Goal: Task Accomplishment & Management: Manage account settings

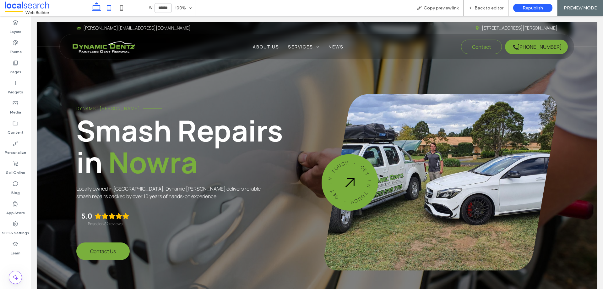
click at [110, 6] on icon at bounding box center [109, 8] width 13 height 13
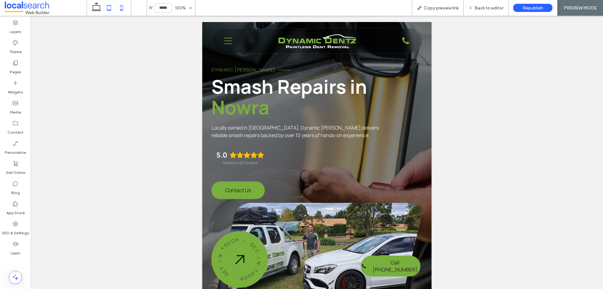
click at [123, 10] on icon at bounding box center [121, 8] width 13 height 13
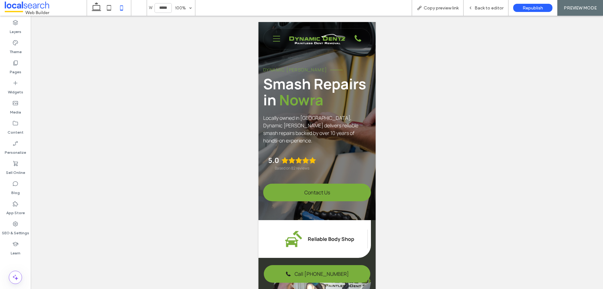
scroll to position [0, 6]
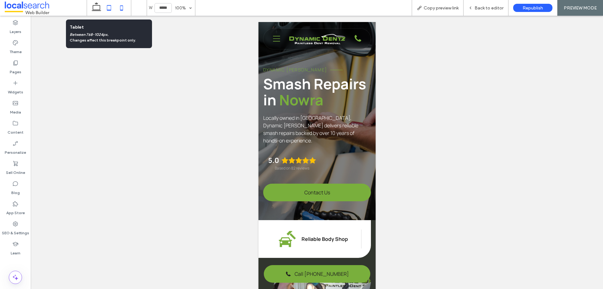
click at [107, 11] on icon at bounding box center [109, 8] width 13 height 13
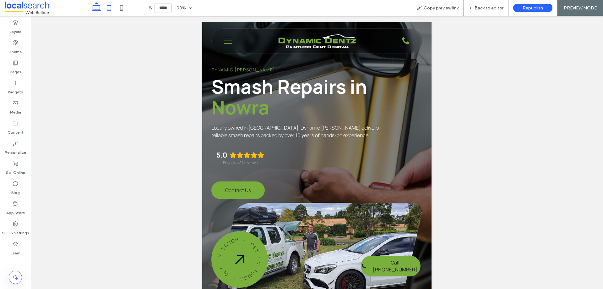
click at [98, 11] on use at bounding box center [96, 6] width 9 height 9
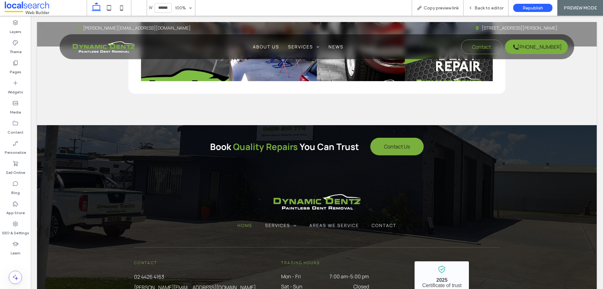
scroll to position [2362, 0]
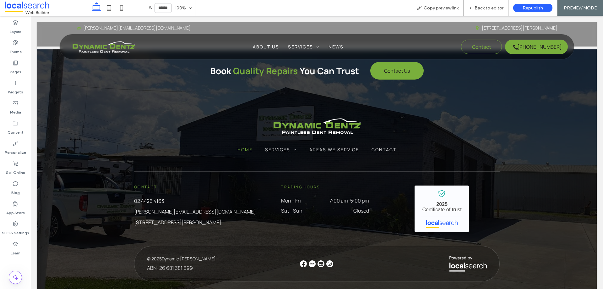
drag, startPoint x: 122, startPoint y: 12, endPoint x: 131, endPoint y: 15, distance: 9.5
click at [122, 12] on icon at bounding box center [121, 8] width 13 height 13
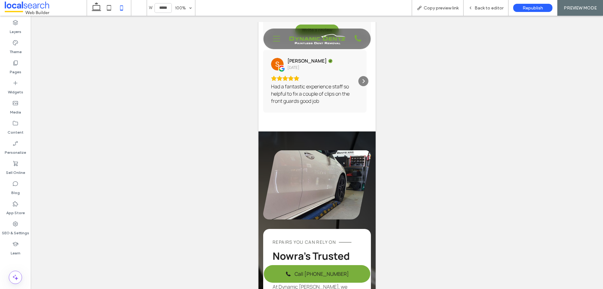
scroll to position [1214, 0]
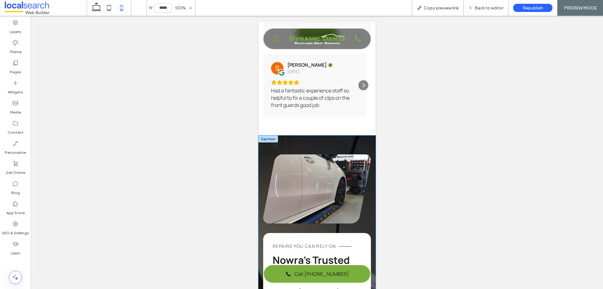
click at [97, 9] on icon at bounding box center [96, 8] width 13 height 13
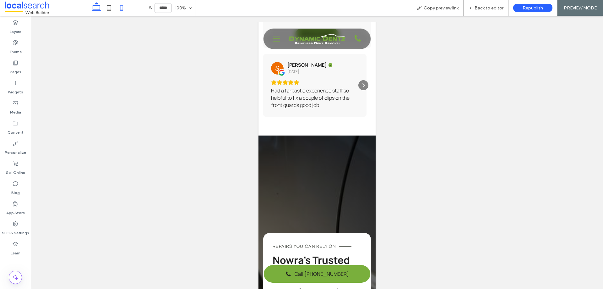
type input "******"
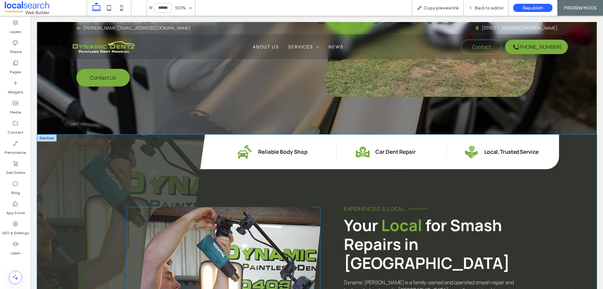
scroll to position [314, 0]
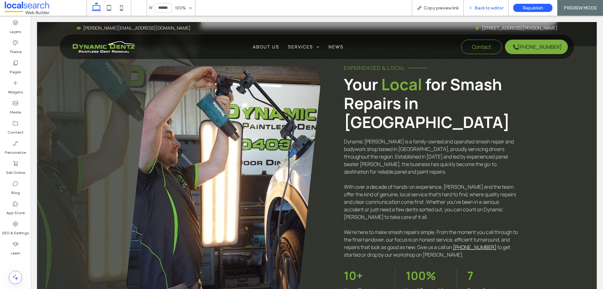
click at [469, 5] on div "Back to editor" at bounding box center [486, 8] width 45 height 16
click at [473, 7] on icon at bounding box center [470, 8] width 4 height 4
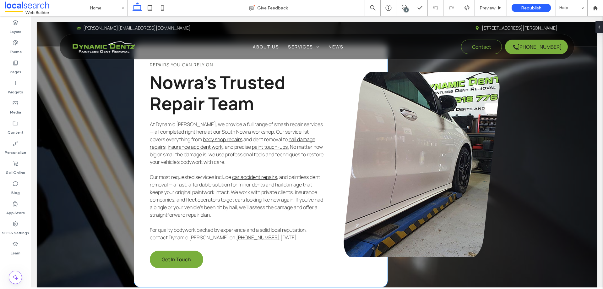
scroll to position [1665, 0]
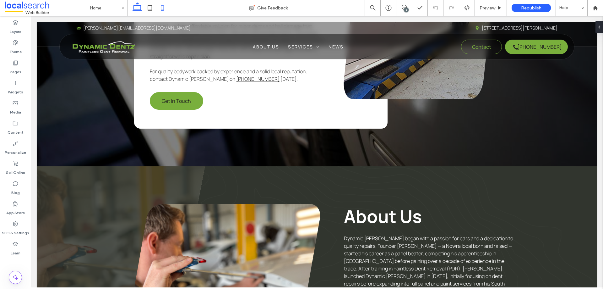
click at [161, 13] on icon at bounding box center [162, 8] width 13 height 13
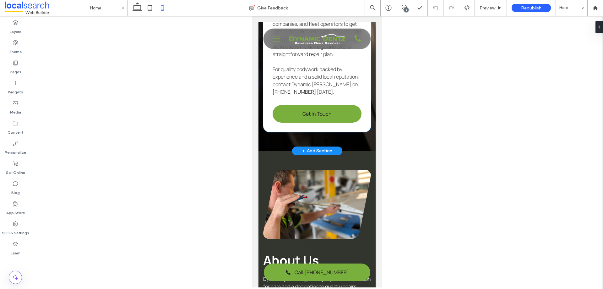
scroll to position [1467, 0]
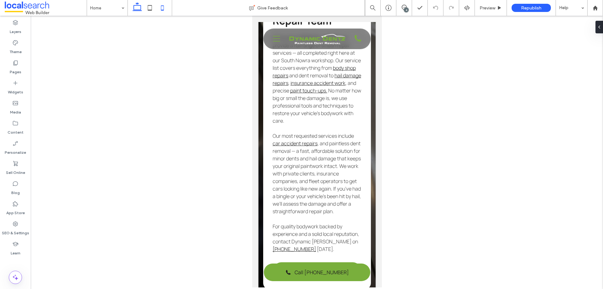
click at [136, 3] on icon at bounding box center [137, 8] width 13 height 13
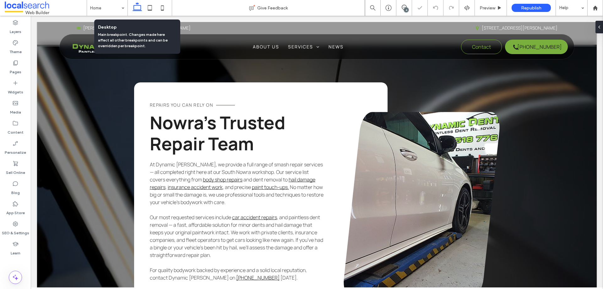
scroll to position [1453, 0]
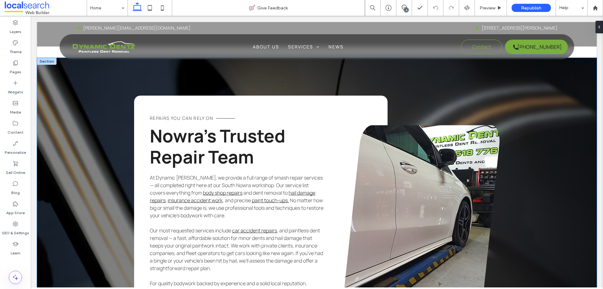
click at [97, 117] on div "Repairs You Can Rely On Nowra’s Trusted Repair Team At Dynamic Dentz, we provid…" at bounding box center [317, 218] width 560 height 320
click at [92, 82] on div "Repairs You Can Rely On Nowra’s Trusted Repair Team At Dynamic Dentz, we provid…" at bounding box center [317, 218] width 560 height 320
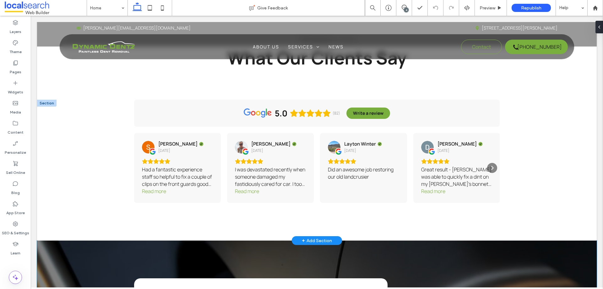
scroll to position [1265, 0]
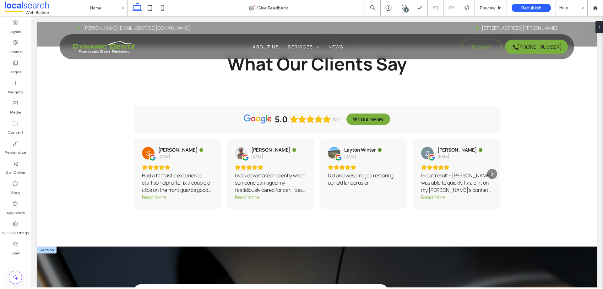
click at [49, 246] on div at bounding box center [46, 249] width 19 height 7
click at [50, 246] on div at bounding box center [46, 249] width 19 height 7
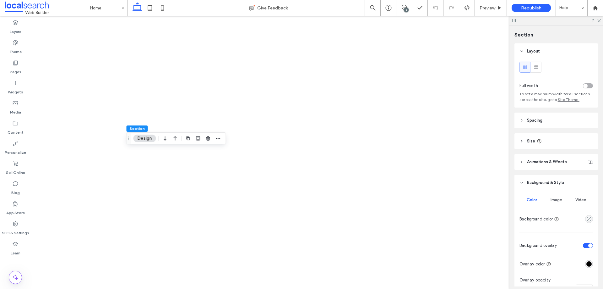
click at [554, 183] on span "Background & Style" at bounding box center [545, 182] width 37 height 6
click at [553, 199] on span "Image" at bounding box center [557, 199] width 12 height 5
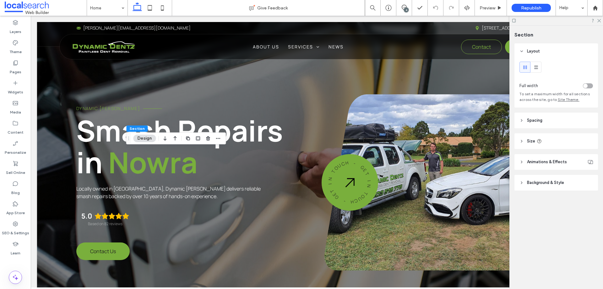
click at [557, 243] on div "Section Layout Full width To set a maximum width for all sections across the si…" at bounding box center [557, 157] width 94 height 263
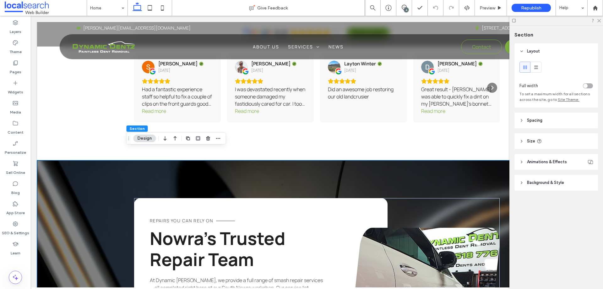
click at [540, 183] on span "Background & Style" at bounding box center [545, 182] width 37 height 6
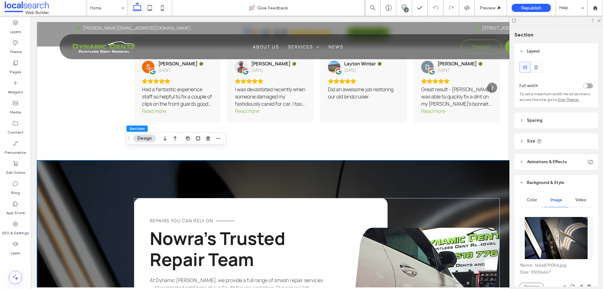
click at [545, 224] on img at bounding box center [557, 237] width 64 height 43
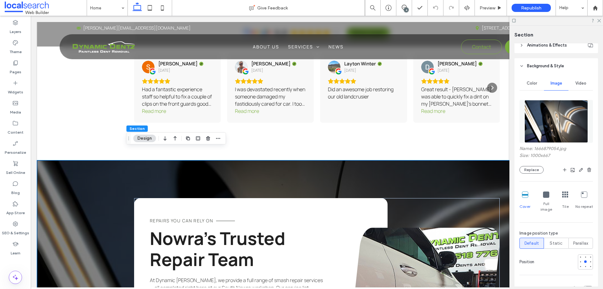
scroll to position [126, 0]
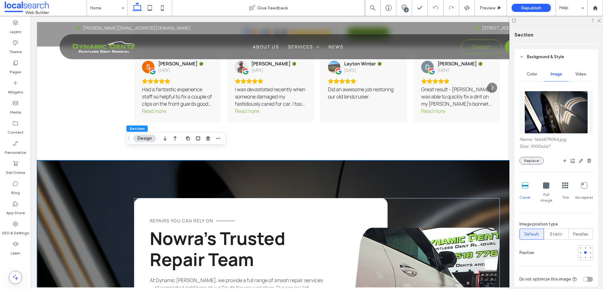
click at [530, 162] on button "Replace" at bounding box center [532, 161] width 24 height 8
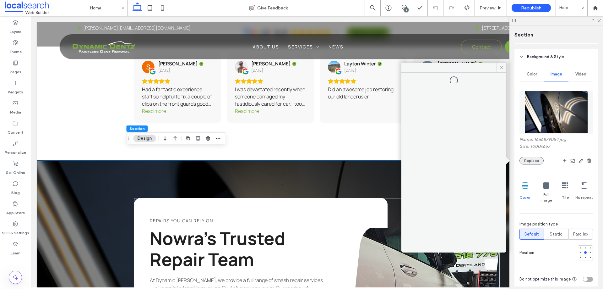
click at [535, 161] on button "Replace" at bounding box center [532, 161] width 24 height 8
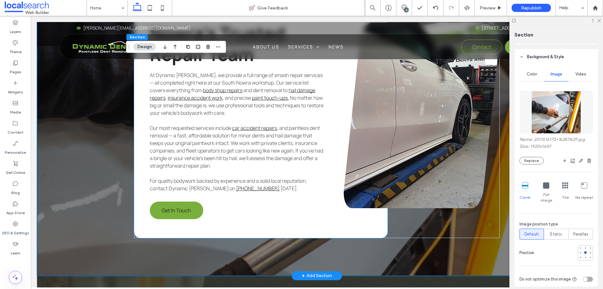
scroll to position [1571, 0]
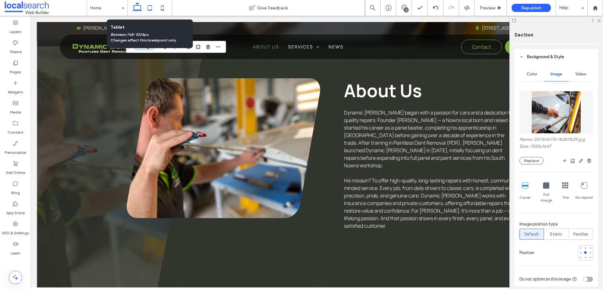
click at [148, 5] on icon at bounding box center [150, 8] width 13 height 13
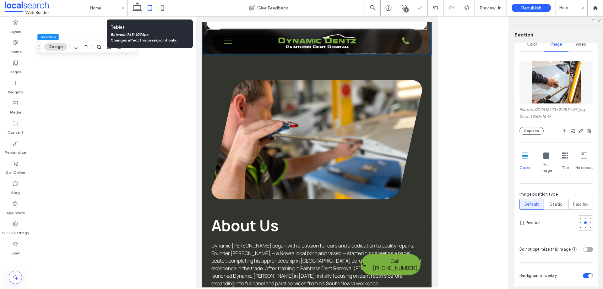
type input "**"
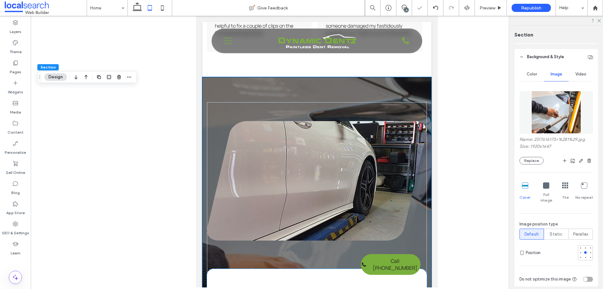
scroll to position [1330, 0]
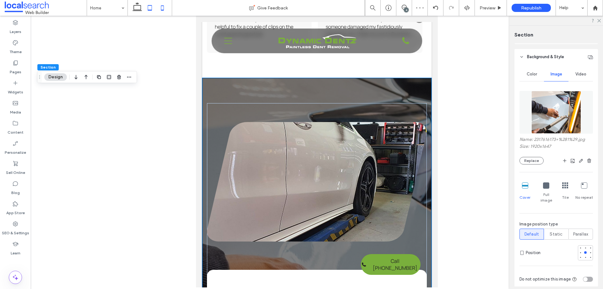
click at [159, 4] on icon at bounding box center [162, 8] width 13 height 13
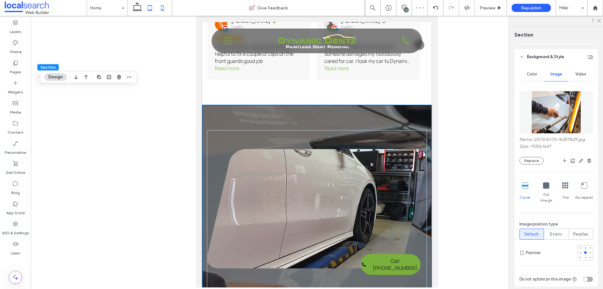
type input "**"
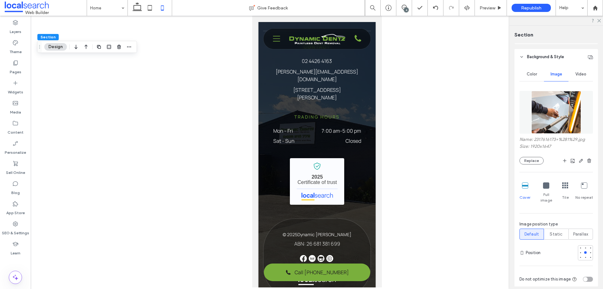
scroll to position [2566, 0]
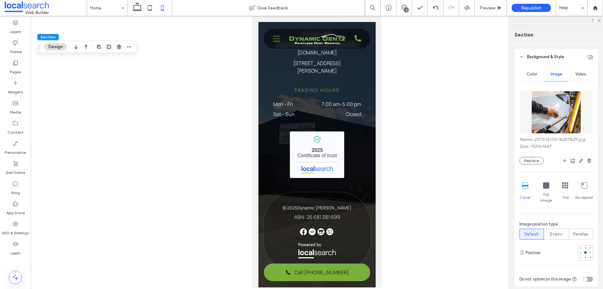
drag, startPoint x: 378, startPoint y: 122, endPoint x: 643, endPoint y: 287, distance: 312.0
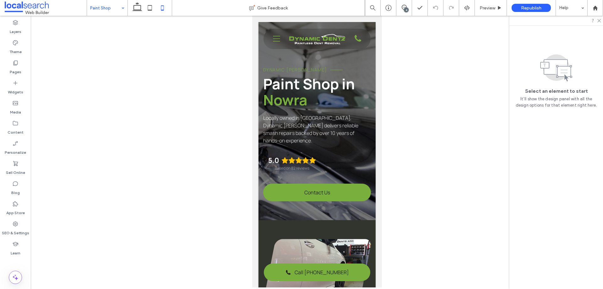
click at [112, 8] on input at bounding box center [105, 8] width 31 height 16
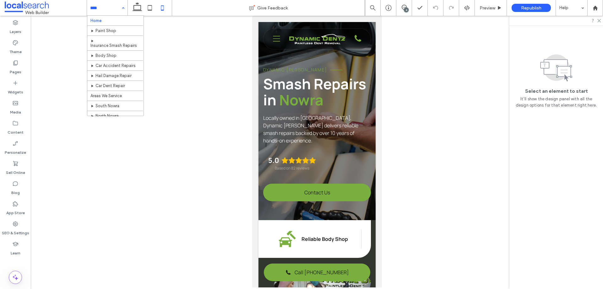
click at [96, 11] on input at bounding box center [105, 8] width 31 height 16
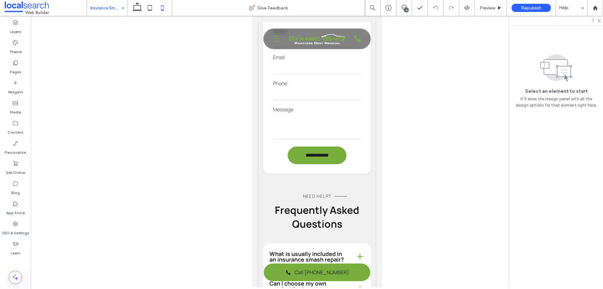
scroll to position [628, 0]
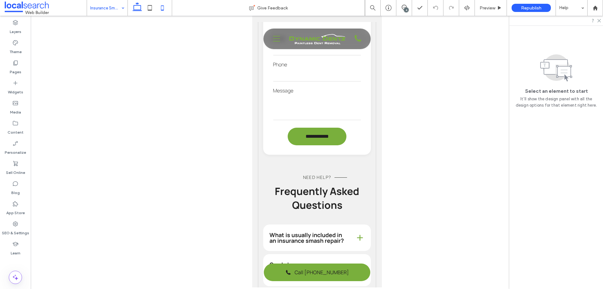
click at [139, 6] on use at bounding box center [137, 6] width 9 height 9
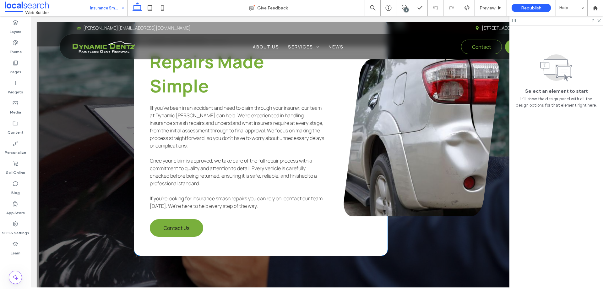
scroll to position [954, 0]
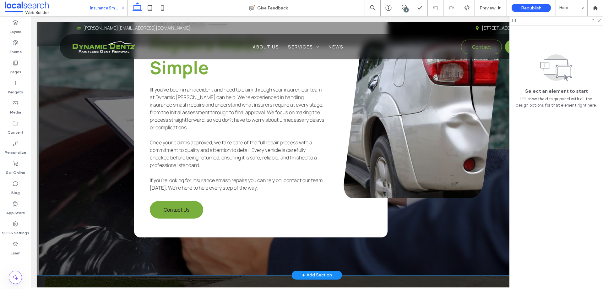
click at [80, 119] on div "Hassle-Free process Repairs Made Simple IIf you’ve been in an accident and need…" at bounding box center [317, 119] width 560 height 311
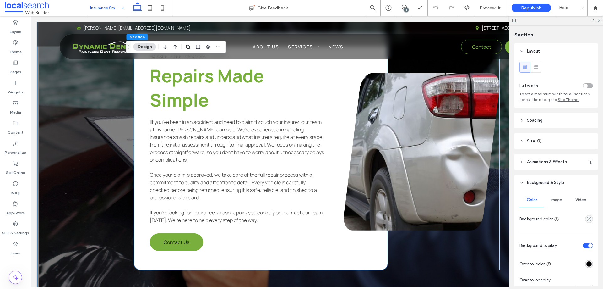
scroll to position [922, 0]
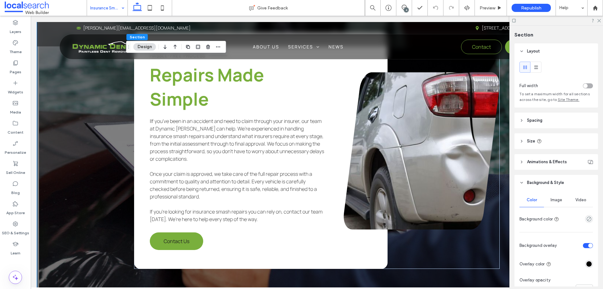
click at [86, 129] on div "Hassle-Free process Repairs Made Simple IIf you’ve been in an accident and need…" at bounding box center [317, 150] width 560 height 311
click at [553, 199] on span "Image" at bounding box center [557, 199] width 12 height 5
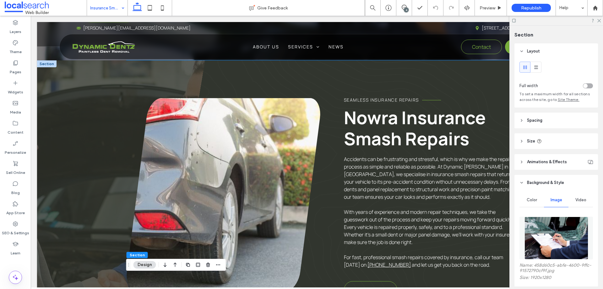
scroll to position [157, 0]
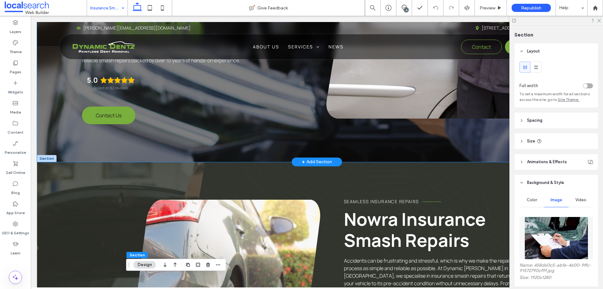
click at [296, 145] on div "Dynamic Dentz Insurance Smash Repairs in Nowra Locally owned in Nowra, Dynamic …" at bounding box center [317, 13] width 560 height 297
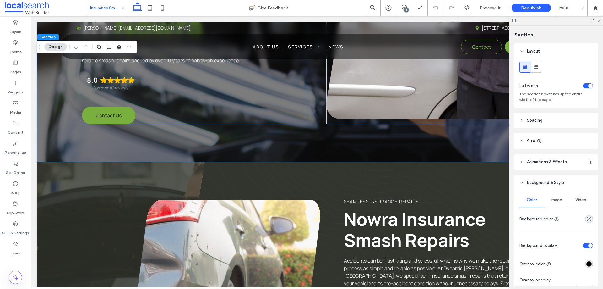
click at [554, 201] on span "Image" at bounding box center [557, 199] width 12 height 5
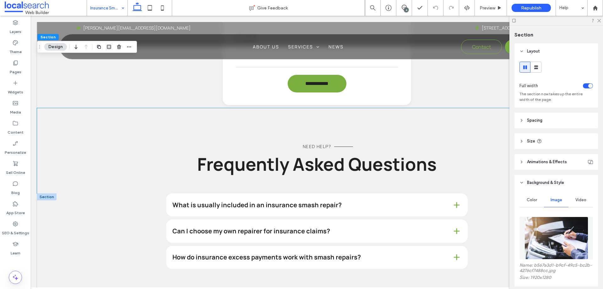
scroll to position [754, 0]
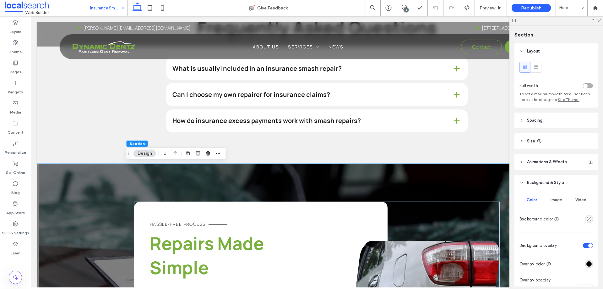
click at [557, 195] on div "Image" at bounding box center [556, 200] width 25 height 14
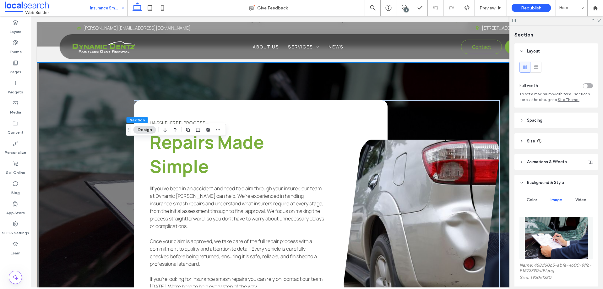
scroll to position [880, 0]
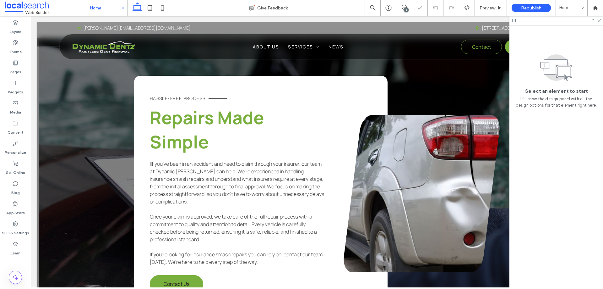
click at [120, 7] on div "Home" at bounding box center [107, 8] width 41 height 16
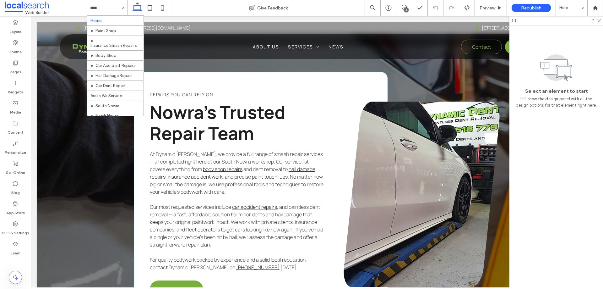
scroll to position [1477, 0]
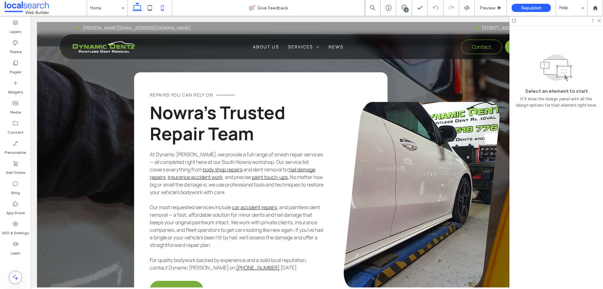
click at [163, 8] on icon at bounding box center [162, 8] width 13 height 13
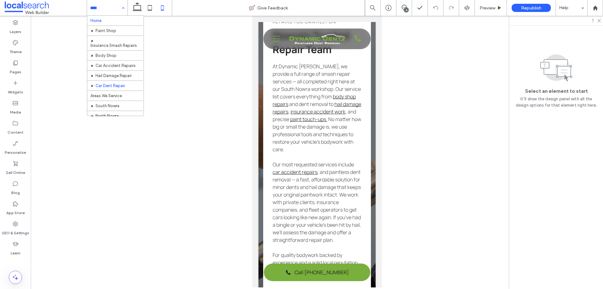
scroll to position [14, 0]
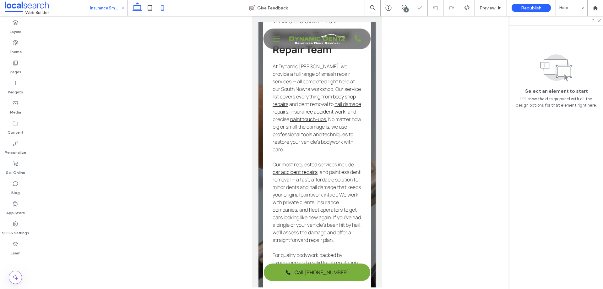
click at [137, 9] on icon at bounding box center [137, 8] width 13 height 13
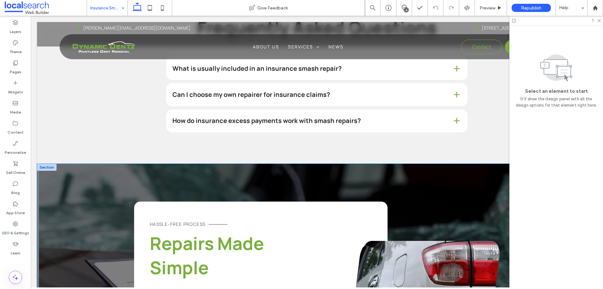
scroll to position [974, 0]
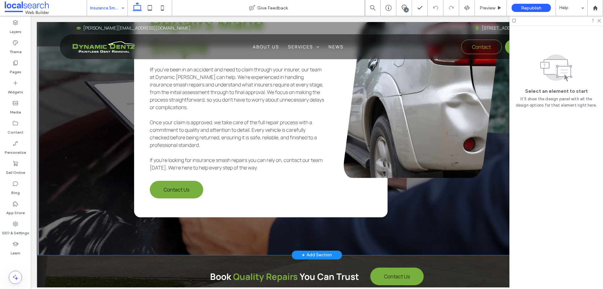
drag, startPoint x: 99, startPoint y: 150, endPoint x: 103, endPoint y: 150, distance: 4.1
click at [99, 150] on div "Hassle-Free process Repairs Made Simple IIf you’ve been in an accident and need…" at bounding box center [317, 99] width 560 height 311
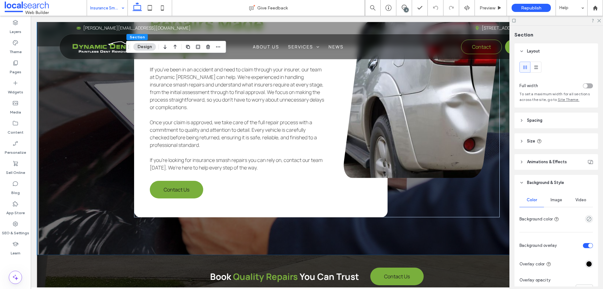
drag, startPoint x: 558, startPoint y: 198, endPoint x: 529, endPoint y: 198, distance: 28.6
click at [558, 198] on span "Image" at bounding box center [557, 199] width 12 height 5
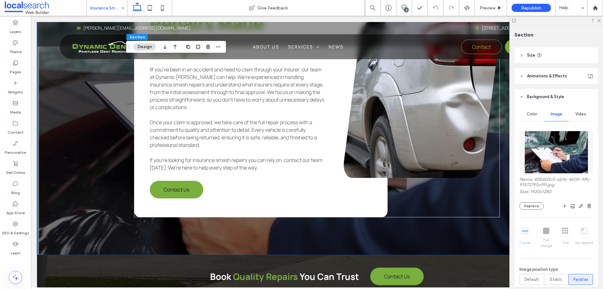
scroll to position [94, 0]
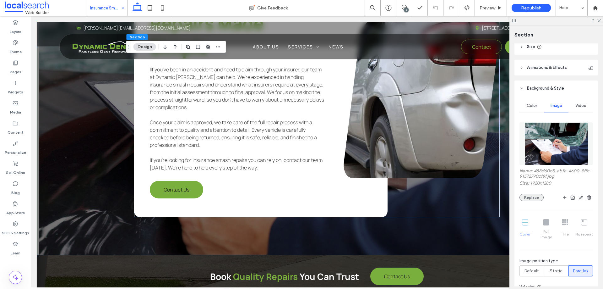
click at [535, 200] on button "Replace" at bounding box center [532, 198] width 24 height 8
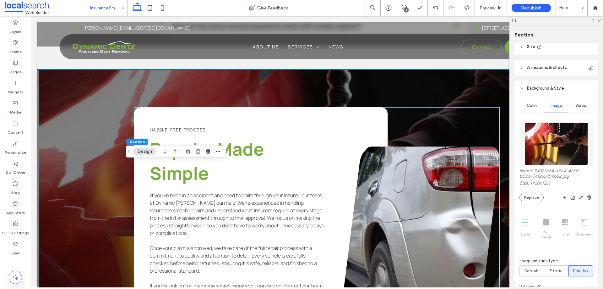
scroll to position [911, 0]
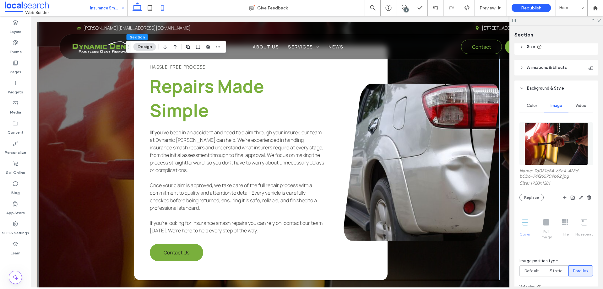
click at [164, 10] on icon at bounding box center [162, 8] width 13 height 13
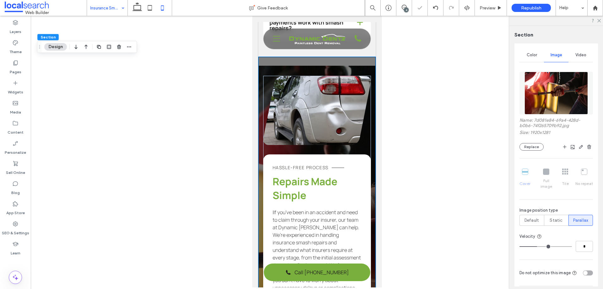
type input "**"
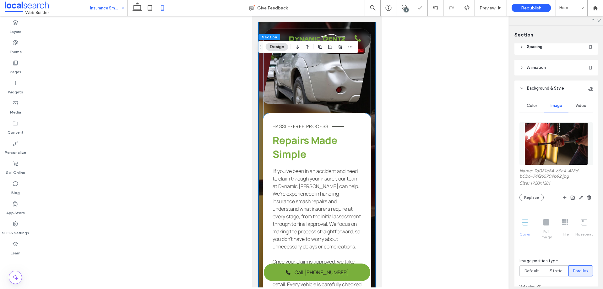
scroll to position [858, 0]
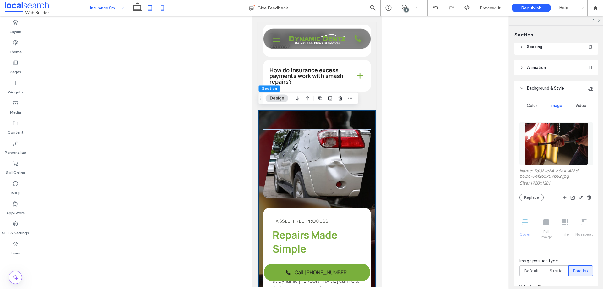
click at [149, 8] on icon at bounding box center [150, 8] width 13 height 13
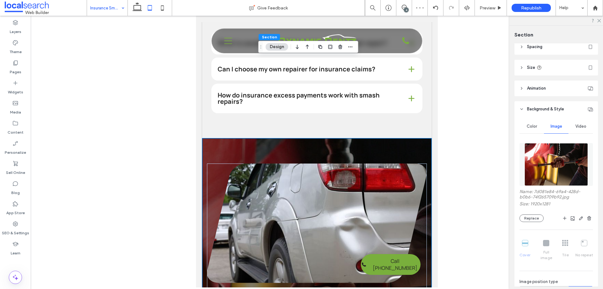
type input "**"
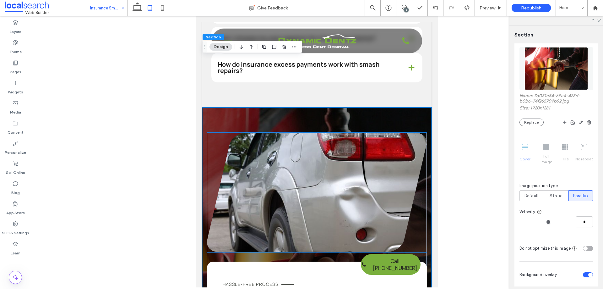
scroll to position [878, 0]
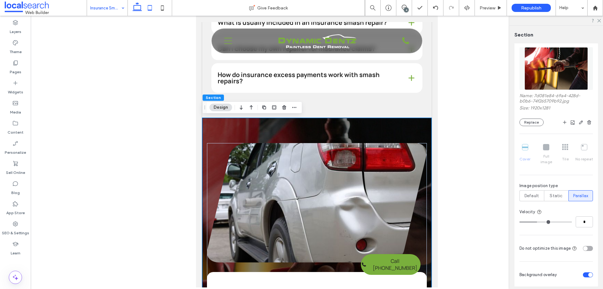
click at [139, 6] on icon at bounding box center [137, 8] width 13 height 13
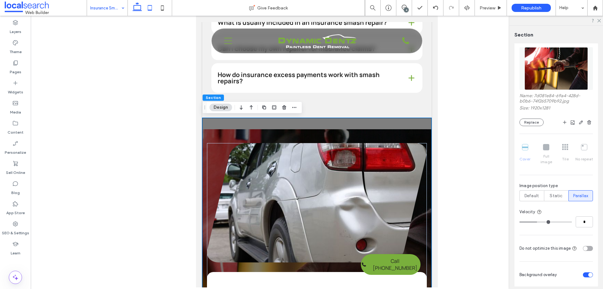
type input "***"
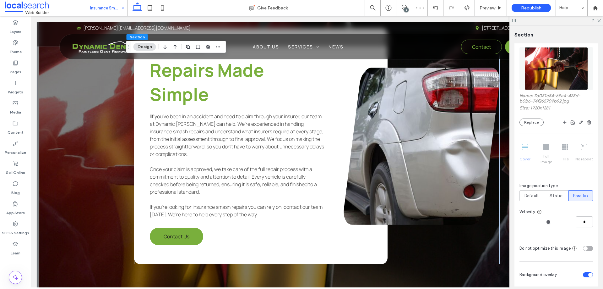
scroll to position [830, 0]
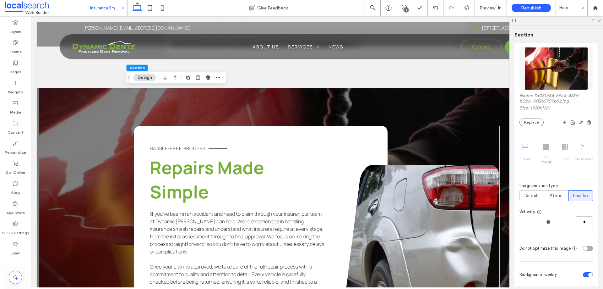
click at [407, 8] on div "4" at bounding box center [406, 10] width 5 height 5
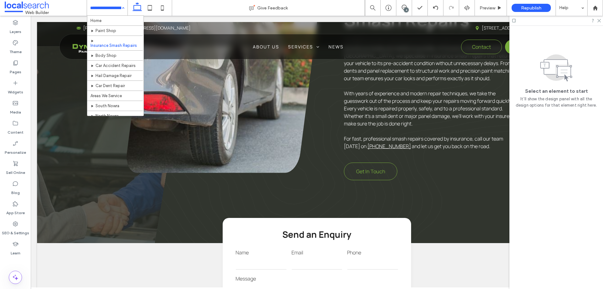
scroll to position [0, 0]
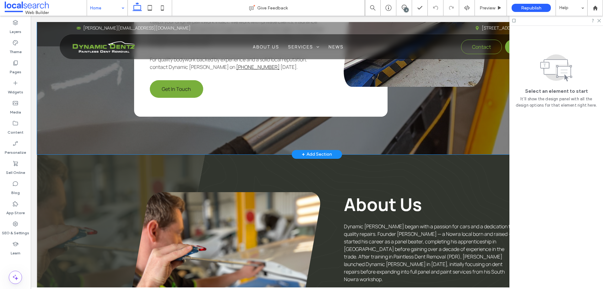
scroll to position [1571, 0]
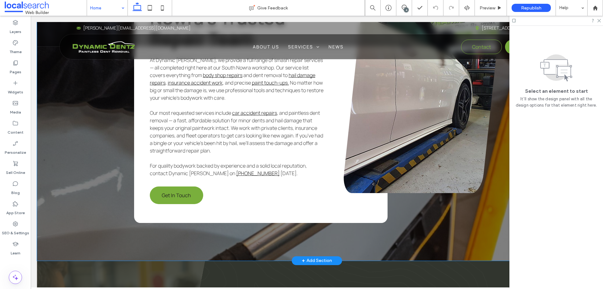
click at [80, 185] on div "Repairs You Can Rely On Nowra’s Trusted Repair Team At Dynamic Dentz, we provid…" at bounding box center [317, 100] width 560 height 320
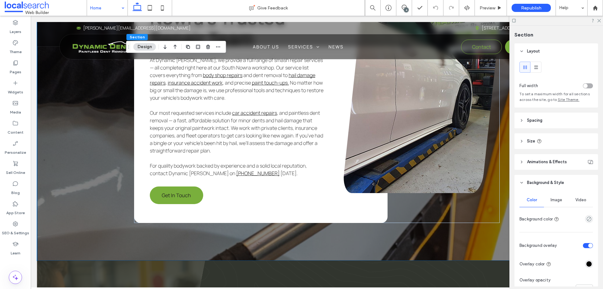
click at [551, 200] on span "Image" at bounding box center [557, 199] width 12 height 5
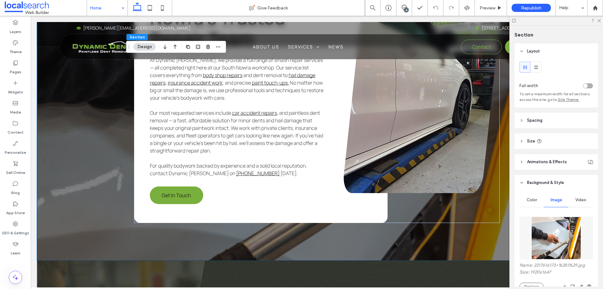
click at [563, 238] on img at bounding box center [557, 237] width 50 height 43
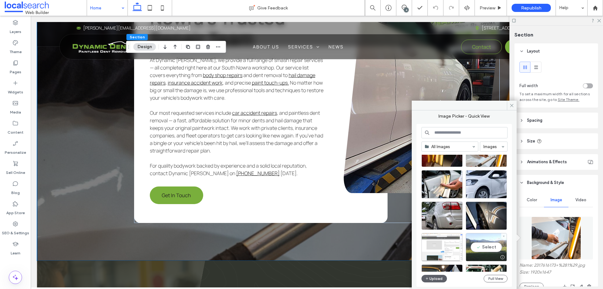
scroll to position [31, 0]
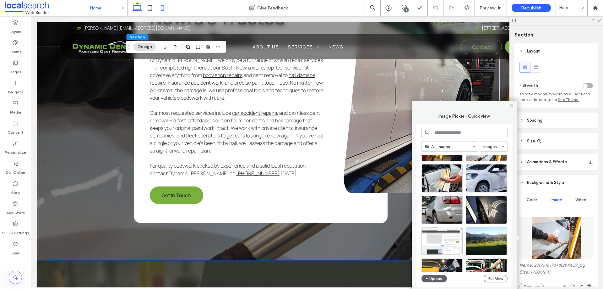
click at [162, 10] on use at bounding box center [162, 7] width 3 height 5
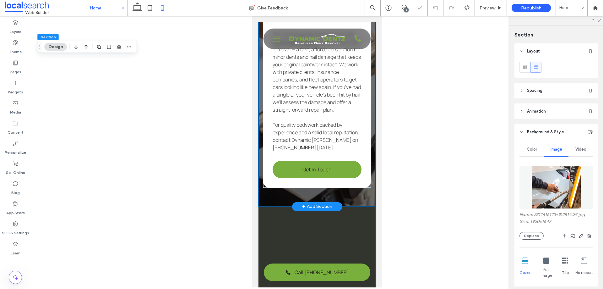
type input "**"
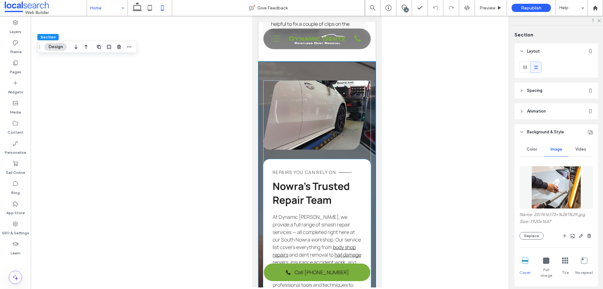
scroll to position [1281, 0]
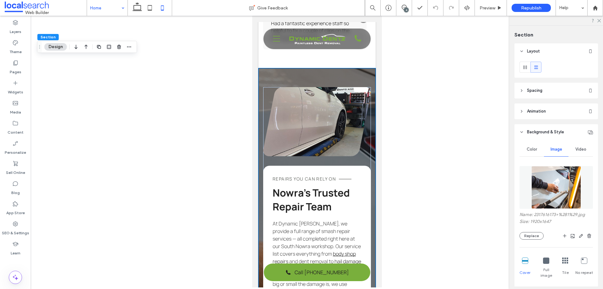
click at [104, 15] on input at bounding box center [105, 8] width 31 height 16
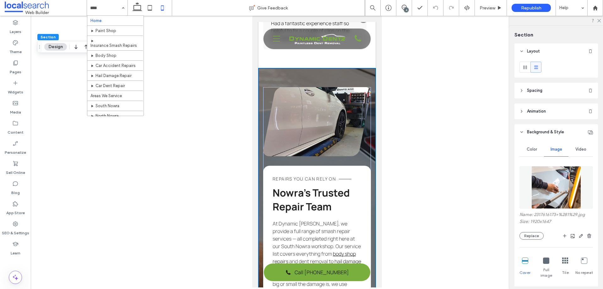
click at [407, 9] on div "4" at bounding box center [406, 10] width 5 height 5
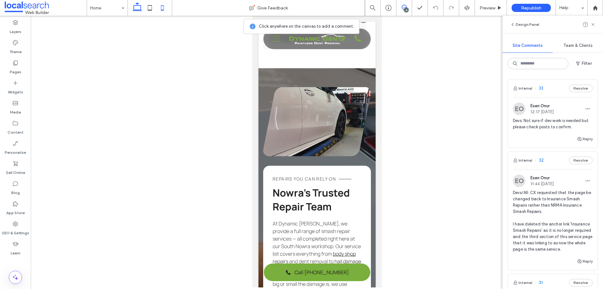
click at [134, 11] on use at bounding box center [137, 6] width 9 height 9
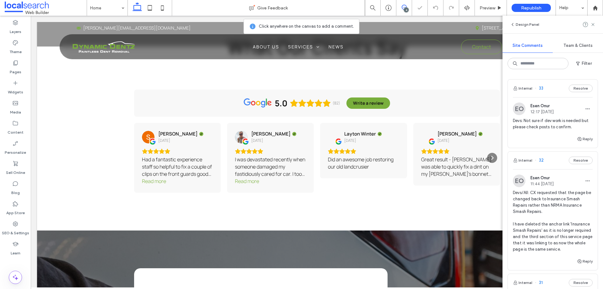
scroll to position [1511, 0]
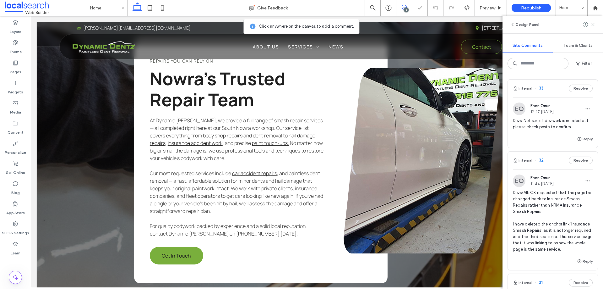
click at [540, 203] on span "Devs/All: CX requested that the page be changed back to Insurance Smash Repairs…" at bounding box center [553, 220] width 80 height 63
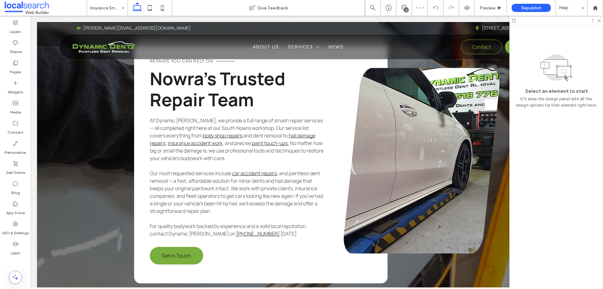
click at [406, 9] on div "4" at bounding box center [406, 10] width 5 height 5
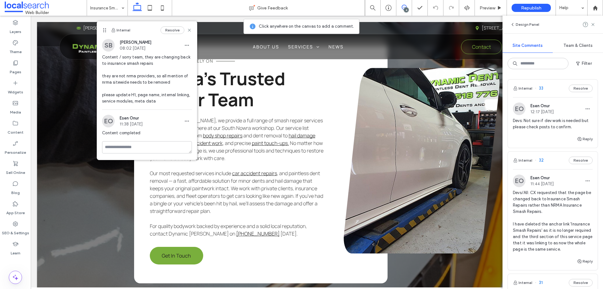
click at [558, 206] on span "Devs/All: CX requested that the page be changed back to Insurance Smash Repairs…" at bounding box center [553, 220] width 80 height 63
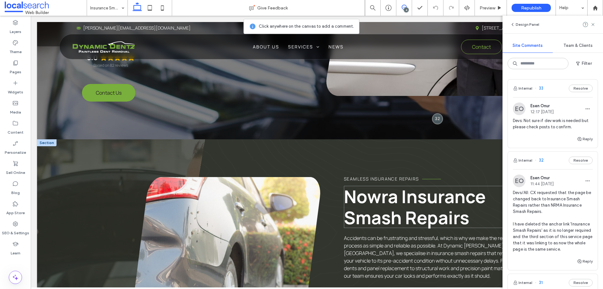
scroll to position [189, 0]
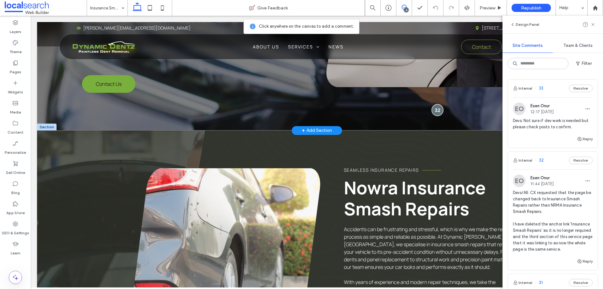
click at [436, 112] on div at bounding box center [438, 110] width 12 height 12
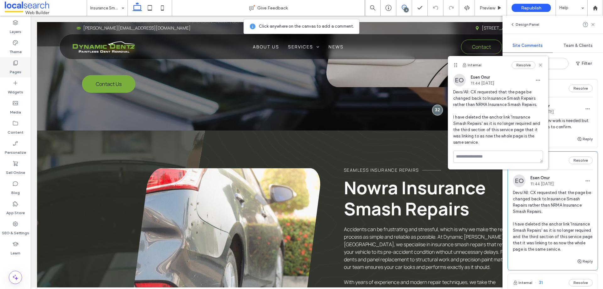
click at [14, 67] on label "Pages" at bounding box center [16, 70] width 12 height 9
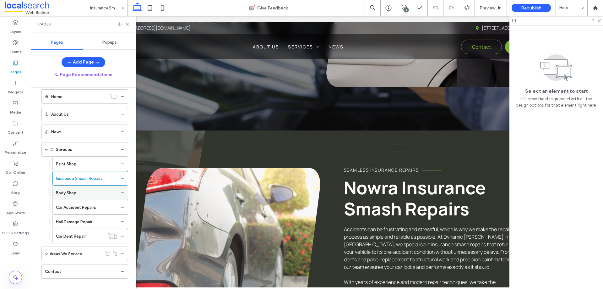
scroll to position [18, 0]
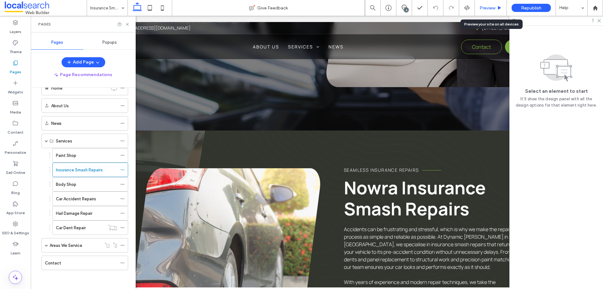
click at [481, 6] on span "Preview" at bounding box center [488, 7] width 16 height 5
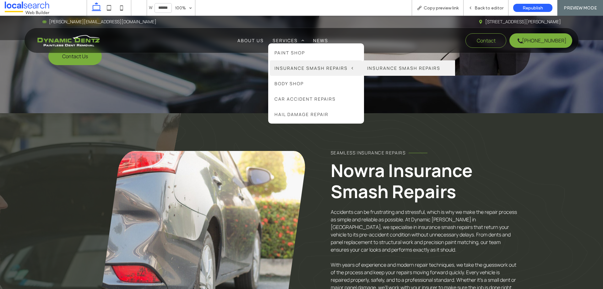
click at [389, 68] on link "Insurance Smash Repairs" at bounding box center [409, 67] width 93 height 15
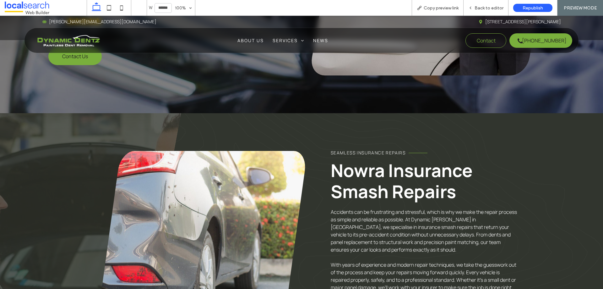
click at [479, 7] on div at bounding box center [301, 144] width 603 height 289
click at [486, 8] on div at bounding box center [301, 144] width 603 height 289
click at [74, 42] on div at bounding box center [301, 144] width 603 height 289
click at [74, 48] on div at bounding box center [301, 144] width 603 height 289
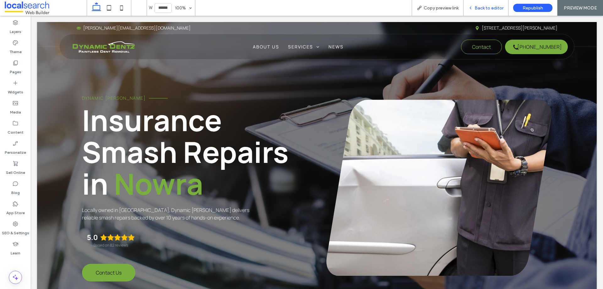
click at [479, 10] on span "Back to editor" at bounding box center [489, 7] width 29 height 5
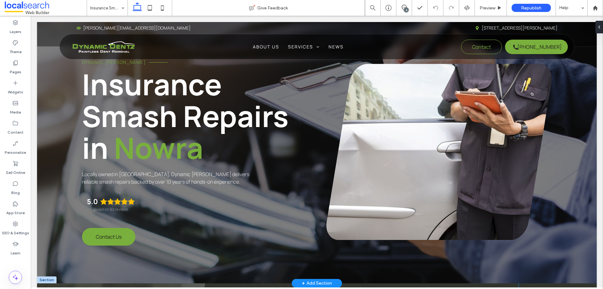
scroll to position [220, 0]
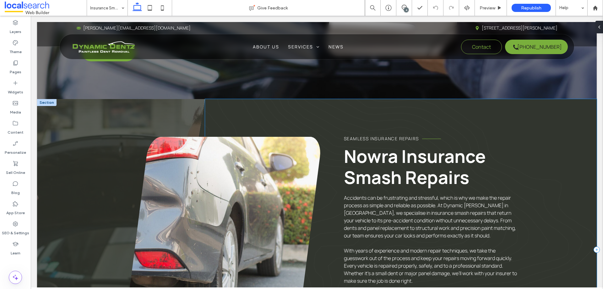
click at [539, 132] on div "seamless insurance repairs Nowra Insurance Smash Repairs Accidents can be frust…" at bounding box center [401, 249] width 392 height 301
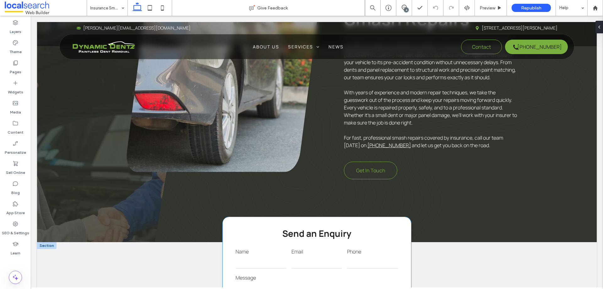
scroll to position [346, 0]
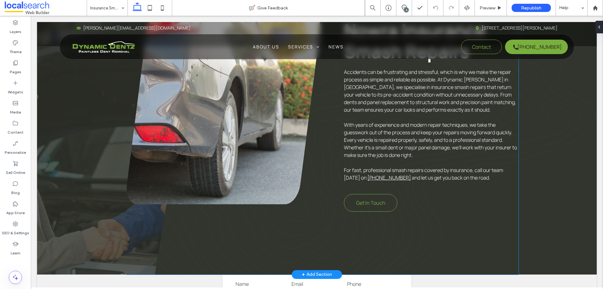
click at [305, 239] on div "seamless insurance repairs Nowra Insurance Smash Repairs Accidents can be frust…" at bounding box center [323, 123] width 392 height 301
click at [560, 231] on div "seamless insurance repairs Nowra Insurance Smash Repairs Accidents can be frust…" at bounding box center [401, 123] width 392 height 301
click at [170, 238] on div "seamless insurance repairs Nowra Insurance Smash Repairs Accidents can be frust…" at bounding box center [323, 123] width 392 height 301
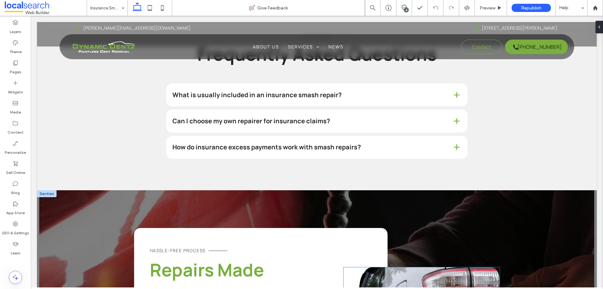
scroll to position [817, 0]
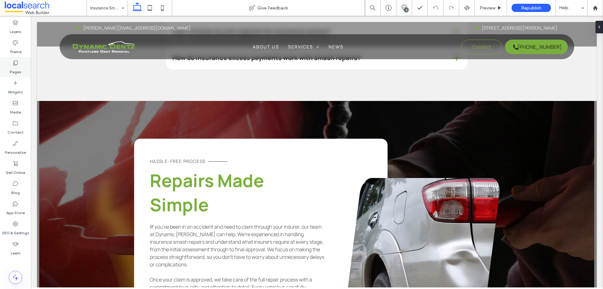
click at [18, 64] on icon at bounding box center [15, 63] width 6 height 6
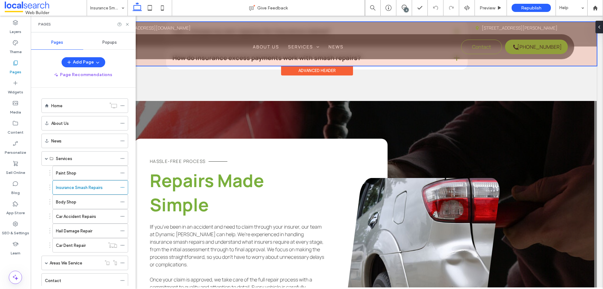
click at [310, 42] on div at bounding box center [317, 44] width 560 height 44
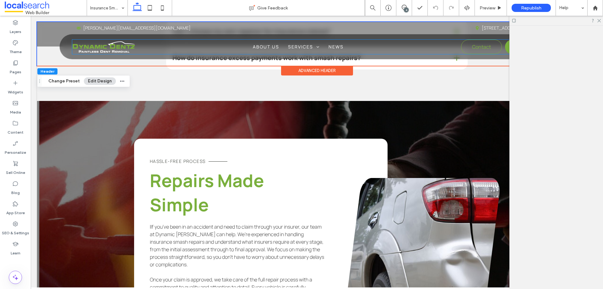
click at [310, 42] on div "About Us Services Paint Shop Insurance Smash Repairs Insurance Smash Repairs Bo…" at bounding box center [319, 47] width 495 height 14
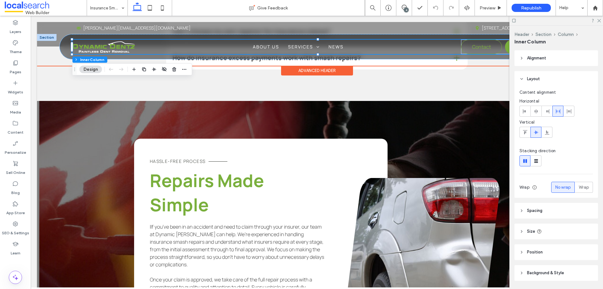
click at [310, 42] on div "About Us Services Paint Shop Insurance Smash Repairs Insurance Smash Repairs Bo…" at bounding box center [319, 47] width 495 height 14
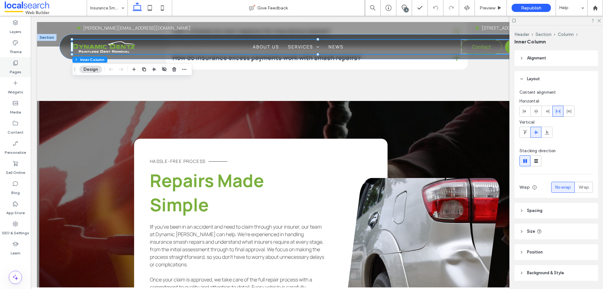
click at [18, 73] on label "Pages" at bounding box center [16, 70] width 12 height 9
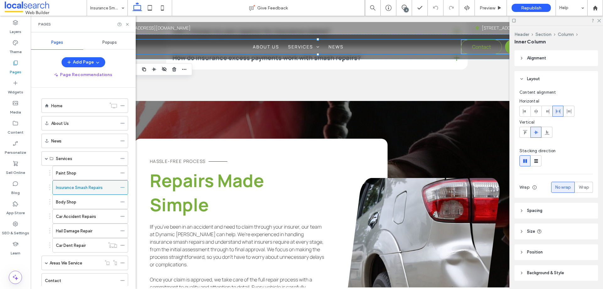
click at [120, 188] on icon at bounding box center [122, 187] width 4 height 4
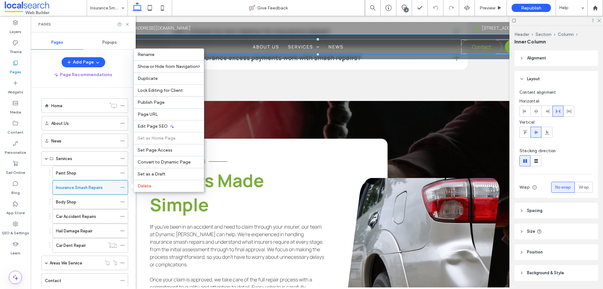
click at [120, 188] on icon at bounding box center [122, 187] width 4 height 4
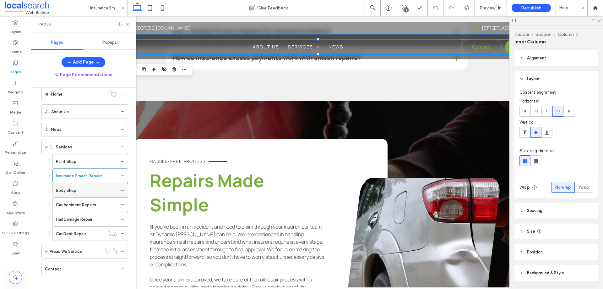
scroll to position [18, 0]
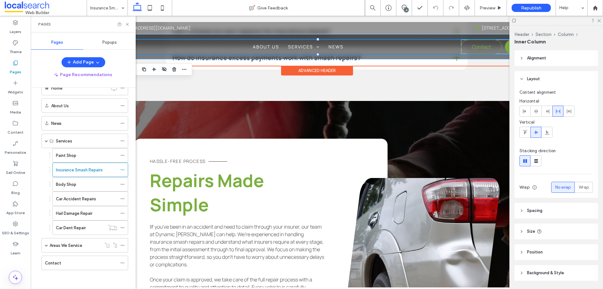
click at [273, 51] on div "About Us Services Paint Shop Insurance Smash Repairs Insurance Smash Repairs Bo…" at bounding box center [319, 47] width 495 height 14
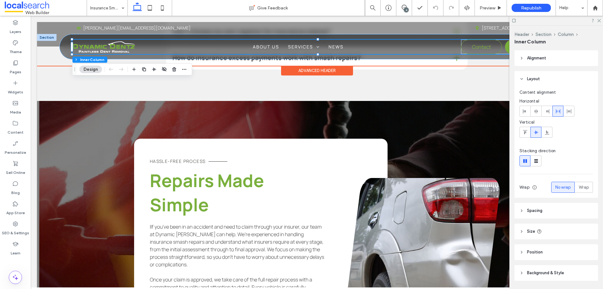
click at [273, 51] on div "About Us Services Paint Shop Insurance Smash Repairs Insurance Smash Repairs Bo…" at bounding box center [319, 47] width 495 height 14
click at [276, 48] on span "About Us" at bounding box center [266, 47] width 26 height 6
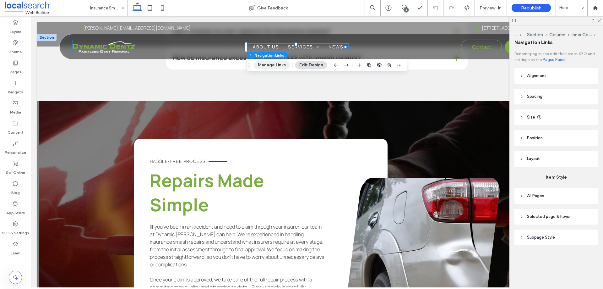
click at [273, 64] on button "Manage Links" at bounding box center [272, 65] width 36 height 8
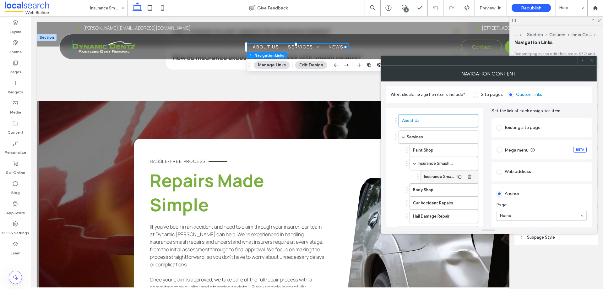
click at [438, 176] on label "Insurance Smash Repairs" at bounding box center [439, 176] width 30 height 13
click at [469, 176] on icon "button" at bounding box center [469, 176] width 5 height 5
click at [591, 60] on icon at bounding box center [592, 60] width 5 height 5
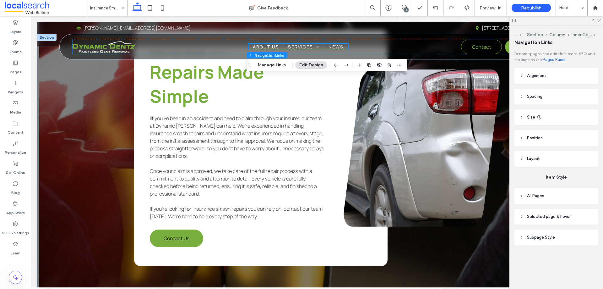
scroll to position [926, 0]
drag, startPoint x: 405, startPoint y: 8, endPoint x: 275, endPoint y: 17, distance: 131.1
click at [405, 8] on div "4" at bounding box center [406, 10] width 5 height 5
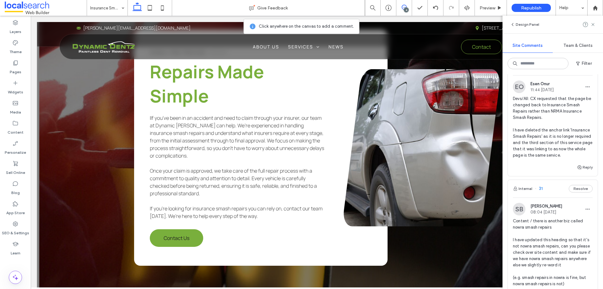
scroll to position [94, 0]
click at [579, 169] on button "Reply" at bounding box center [585, 167] width 16 height 8
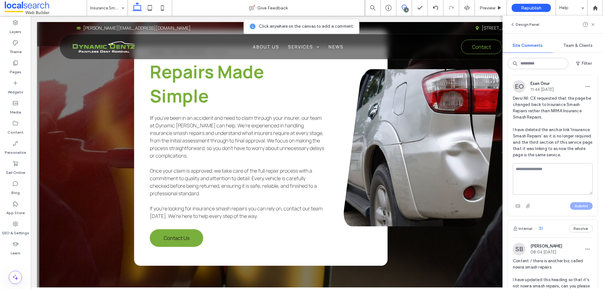
click at [559, 183] on textarea at bounding box center [553, 178] width 80 height 31
type textarea "*"
type textarea "**********"
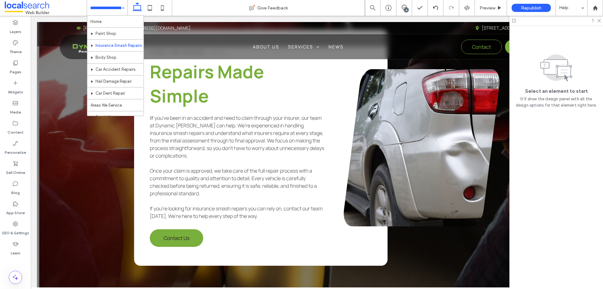
scroll to position [0, 0]
click at [115, 3] on input at bounding box center [105, 8] width 31 height 16
click at [404, 8] on div "4" at bounding box center [406, 10] width 5 height 5
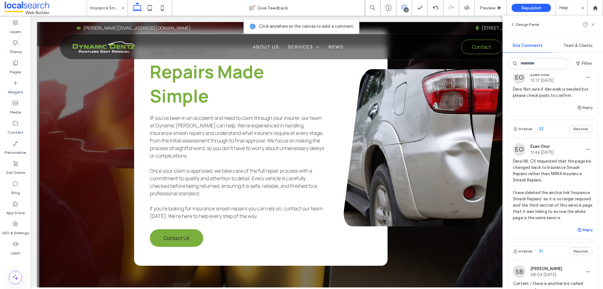
click at [577, 232] on icon "button" at bounding box center [579, 229] width 5 height 5
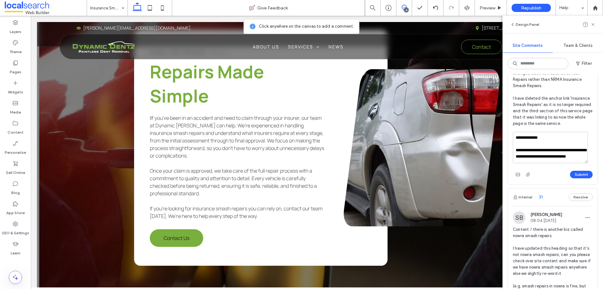
scroll to position [6, 0]
drag, startPoint x: 567, startPoint y: 165, endPoint x: 276, endPoint y: 151, distance: 292.2
click at [507, 152] on div "**********" at bounding box center [553, 181] width 101 height 215
click at [568, 163] on textarea "**********" at bounding box center [550, 147] width 75 height 31
drag, startPoint x: 568, startPoint y: 163, endPoint x: 508, endPoint y: 151, distance: 61.6
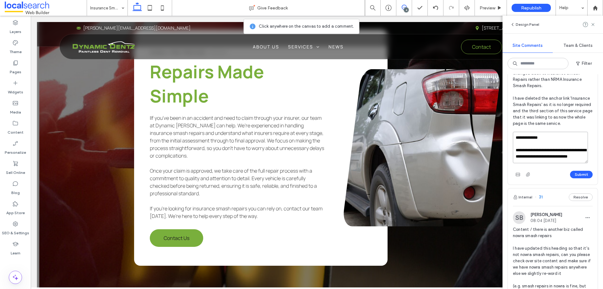
click at [508, 151] on div "**********" at bounding box center [553, 104] width 90 height 159
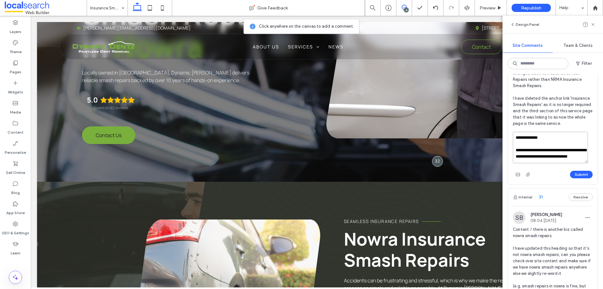
scroll to position [0, 0]
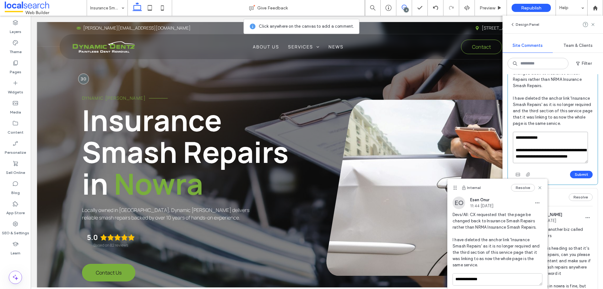
paste textarea "********"
type textarea "**********"
click at [578, 178] on button "Submit" at bounding box center [581, 175] width 23 height 8
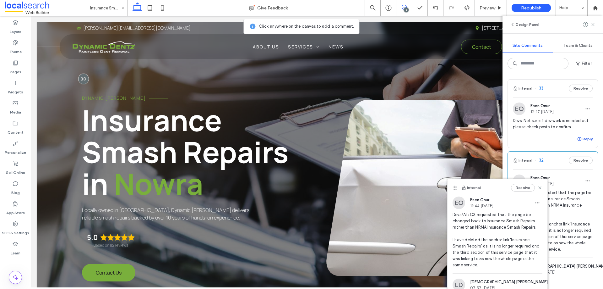
click at [579, 140] on button "Reply" at bounding box center [585, 139] width 16 height 8
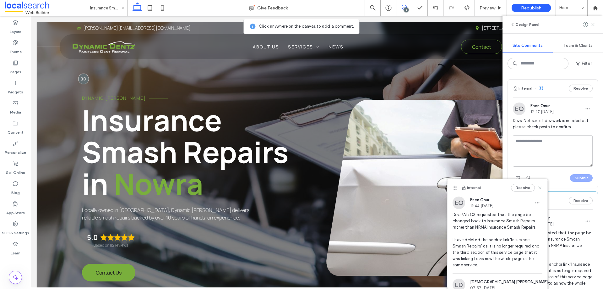
click at [539, 189] on use at bounding box center [540, 187] width 3 height 3
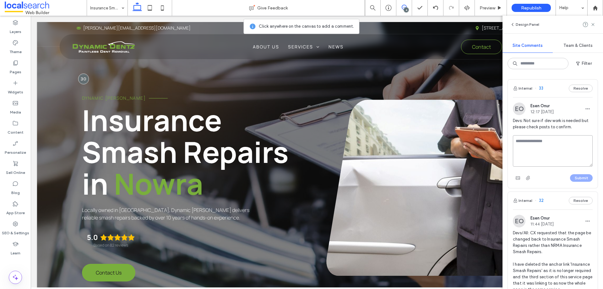
click at [528, 147] on textarea at bounding box center [553, 150] width 80 height 31
drag, startPoint x: 566, startPoint y: 165, endPoint x: 471, endPoint y: 137, distance: 98.3
click at [505, 153] on div "**********" at bounding box center [553, 181] width 101 height 215
click at [524, 154] on textarea "**********" at bounding box center [550, 150] width 75 height 31
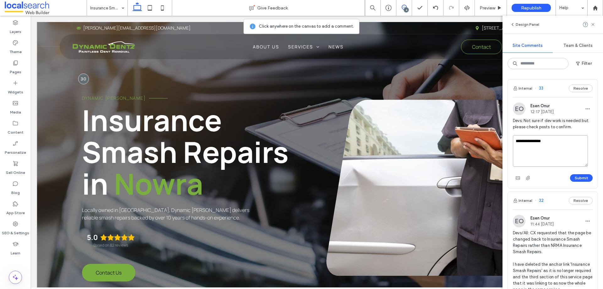
paste textarea "**********"
drag, startPoint x: 534, startPoint y: 153, endPoint x: 517, endPoint y: 155, distance: 18.0
click at [517, 155] on textarea "**********" at bounding box center [550, 150] width 75 height 31
click at [533, 160] on textarea "**********" at bounding box center [550, 150] width 75 height 31
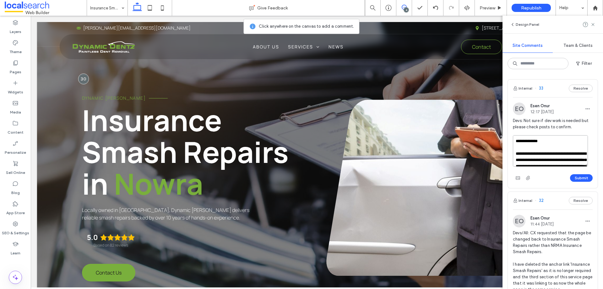
click at [519, 160] on textarea "**********" at bounding box center [550, 150] width 75 height 31
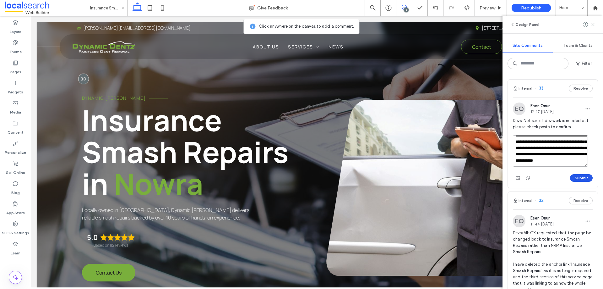
type textarea "**********"
click at [574, 177] on button "Submit" at bounding box center [581, 178] width 23 height 8
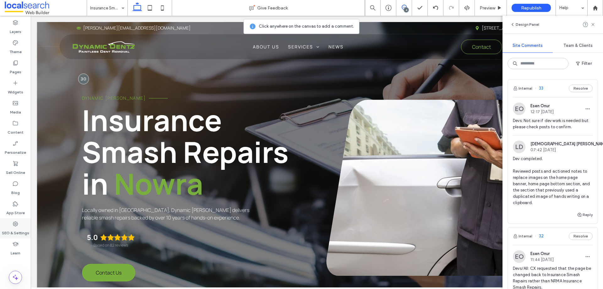
click at [23, 227] on label "SEO & Settings" at bounding box center [15, 231] width 27 height 9
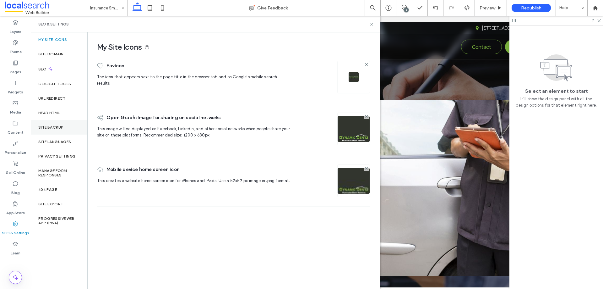
click at [66, 127] on div "Site Backup" at bounding box center [59, 127] width 57 height 14
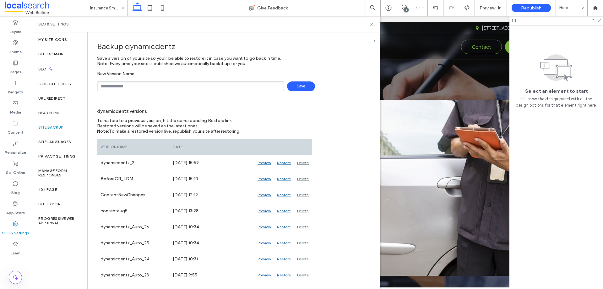
click at [142, 84] on input "text" at bounding box center [190, 86] width 187 height 10
type input "**********"
click at [298, 86] on span "Save" at bounding box center [301, 86] width 28 height 10
click at [487, 12] on div "Preview" at bounding box center [491, 8] width 32 height 16
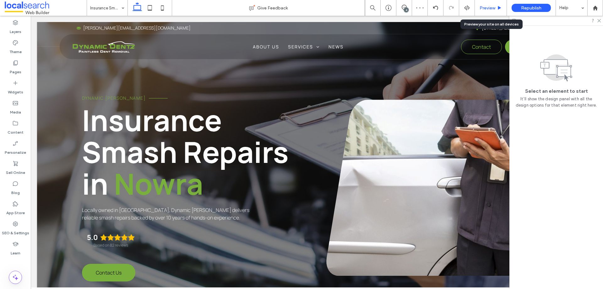
click at [486, 8] on span "Preview" at bounding box center [488, 7] width 16 height 5
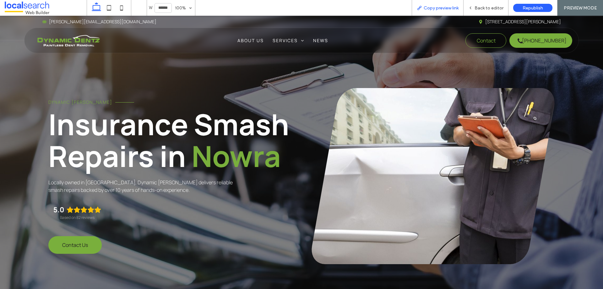
click at [437, 8] on span "Copy preview link" at bounding box center [441, 7] width 35 height 5
click at [478, 8] on span "Back to editor" at bounding box center [489, 7] width 29 height 5
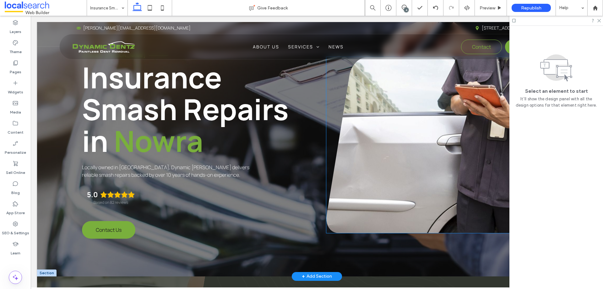
scroll to position [94, 0]
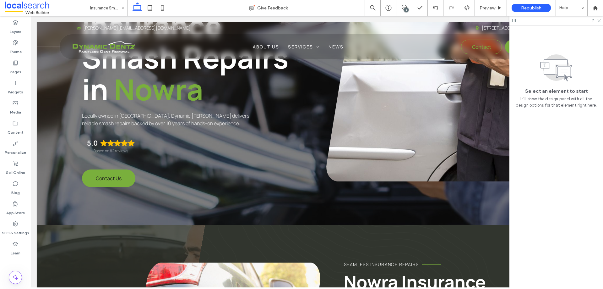
click at [600, 22] on icon at bounding box center [599, 20] width 4 height 4
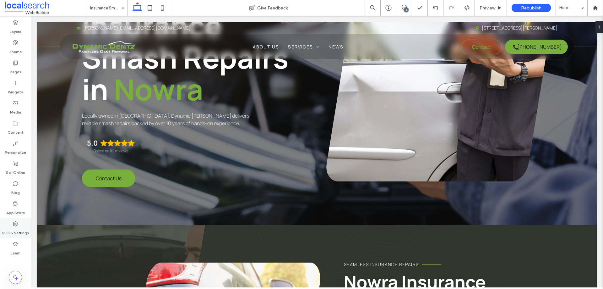
click at [10, 225] on div "SEO & Settings" at bounding box center [15, 228] width 31 height 20
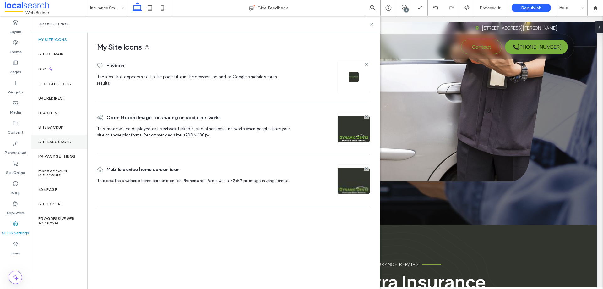
click at [58, 143] on label "Site Languages" at bounding box center [54, 141] width 33 height 4
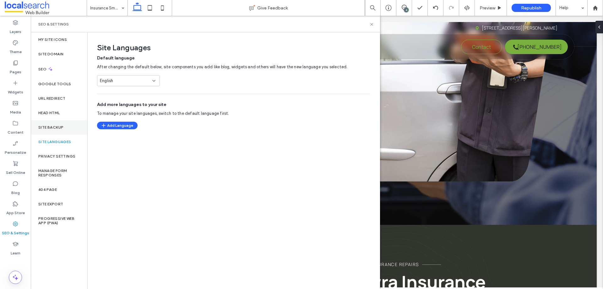
click at [54, 121] on div "Site Backup" at bounding box center [59, 127] width 57 height 14
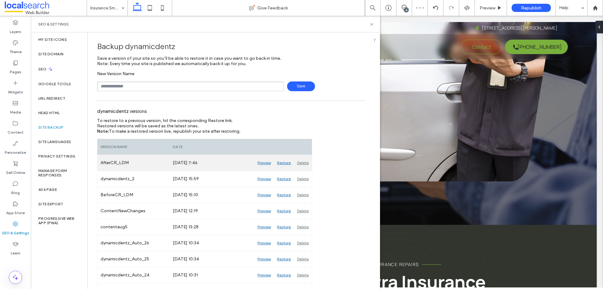
click at [304, 162] on div "Delete" at bounding box center [303, 163] width 18 height 16
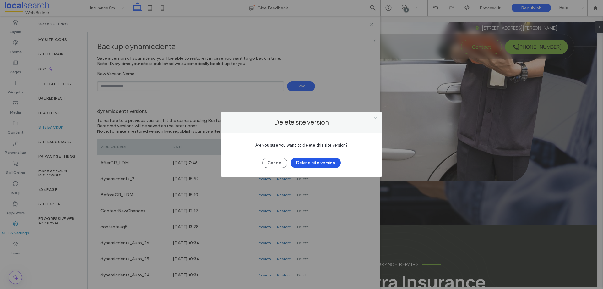
click at [325, 161] on button "Delete site version" at bounding box center [316, 163] width 50 height 10
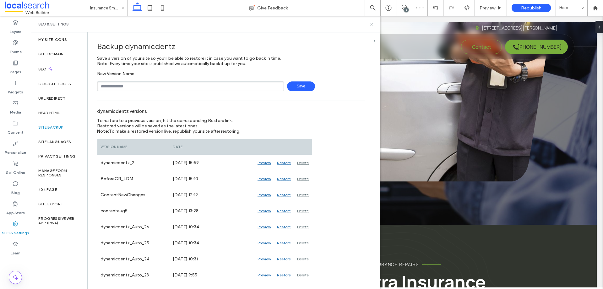
drag, startPoint x: 372, startPoint y: 26, endPoint x: 350, endPoint y: 132, distance: 108.8
click at [372, 26] on icon at bounding box center [371, 24] width 5 height 5
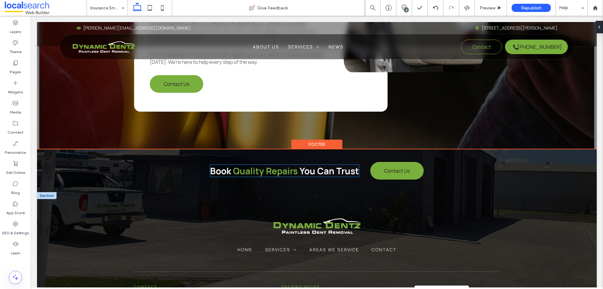
scroll to position [1194, 0]
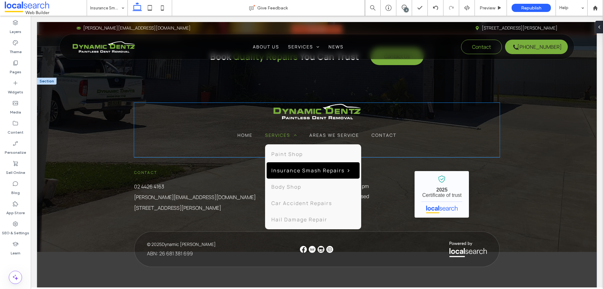
click at [285, 134] on span "Services" at bounding box center [281, 135] width 32 height 6
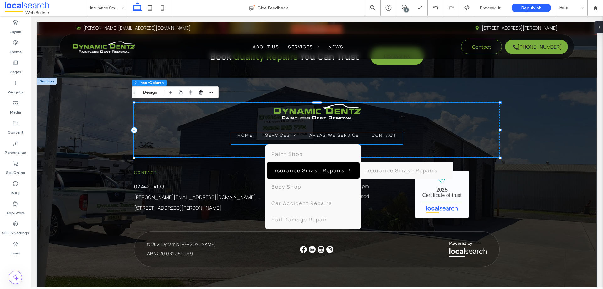
click at [296, 170] on span "Insurance Smash Repairs" at bounding box center [310, 170] width 79 height 7
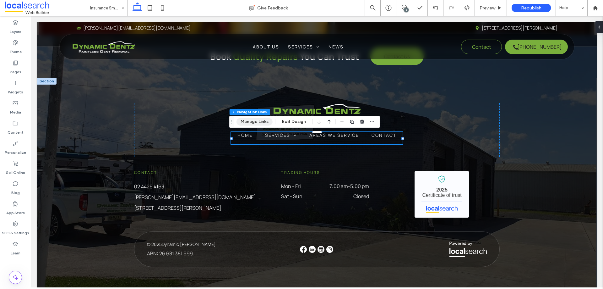
click at [265, 119] on button "Manage Links" at bounding box center [255, 122] width 36 height 8
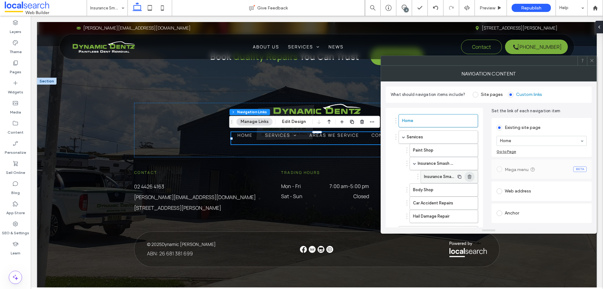
click at [467, 177] on span "button" at bounding box center [470, 177] width 10 height 10
click at [593, 64] on span at bounding box center [592, 60] width 5 height 9
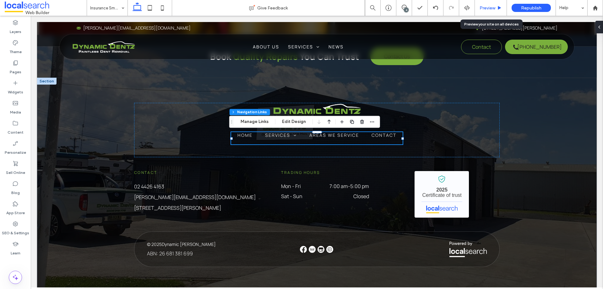
click at [482, 5] on div "Preview" at bounding box center [491, 8] width 32 height 16
click at [10, 231] on label "SEO & Settings" at bounding box center [15, 231] width 27 height 9
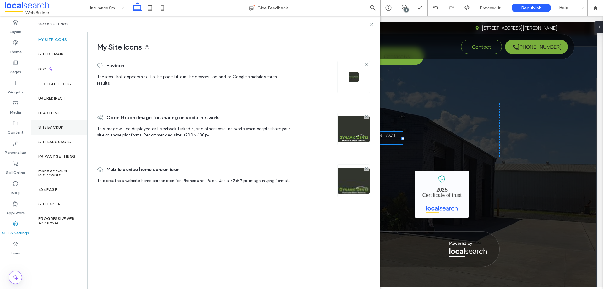
click at [53, 128] on label "Site Backup" at bounding box center [50, 127] width 25 height 4
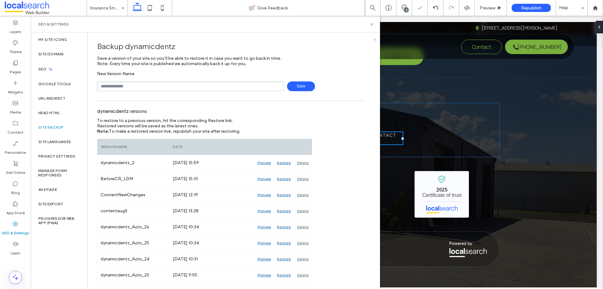
click at [123, 86] on input "text" at bounding box center [190, 86] width 187 height 10
type input "**********"
click at [292, 83] on span "Save" at bounding box center [301, 86] width 28 height 10
click at [373, 24] on icon at bounding box center [371, 24] width 5 height 5
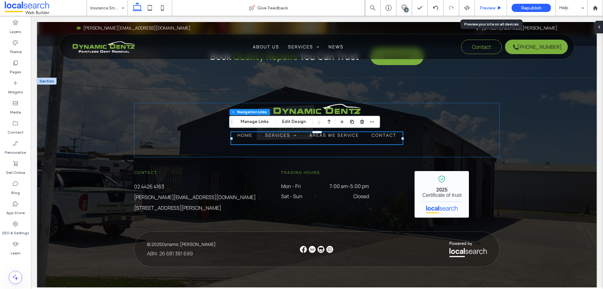
click at [486, 6] on span "Preview" at bounding box center [488, 7] width 16 height 5
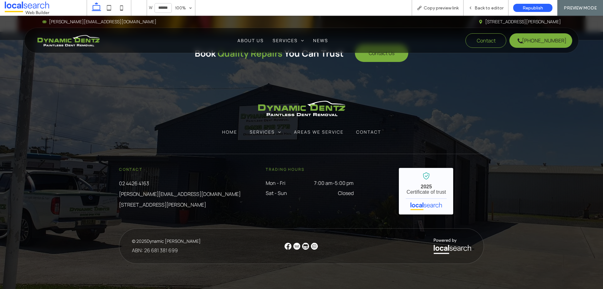
scroll to position [1180, 0]
click at [431, 8] on span "Copy preview link" at bounding box center [441, 7] width 35 height 5
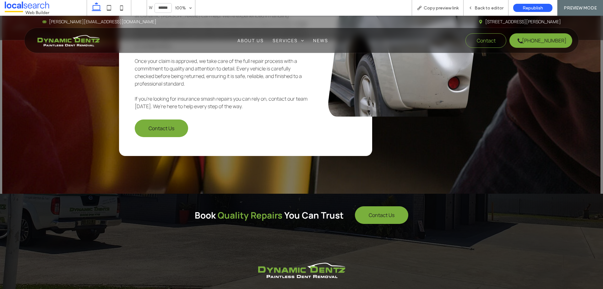
scroll to position [928, 0]
